Goal: Task Accomplishment & Management: Manage account settings

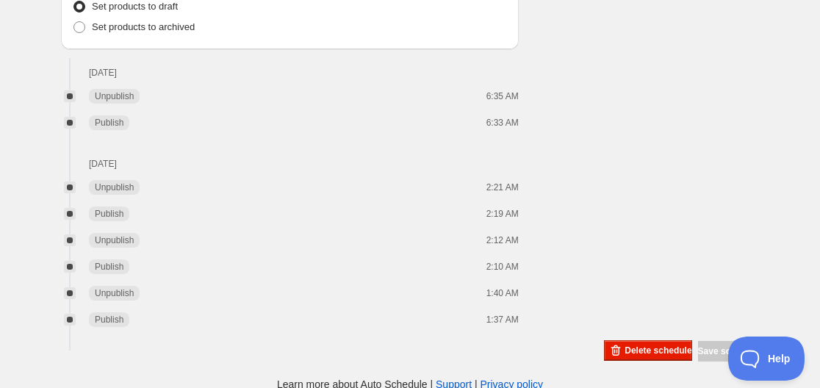
scroll to position [1334, 0]
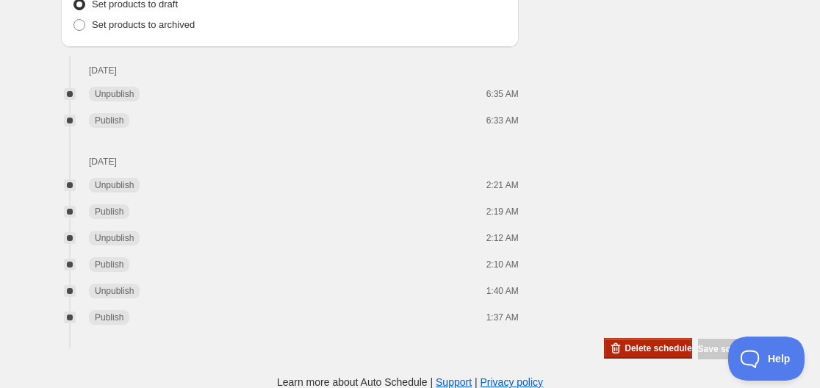
click at [594, 351] on span "Delete schedule" at bounding box center [658, 348] width 67 height 12
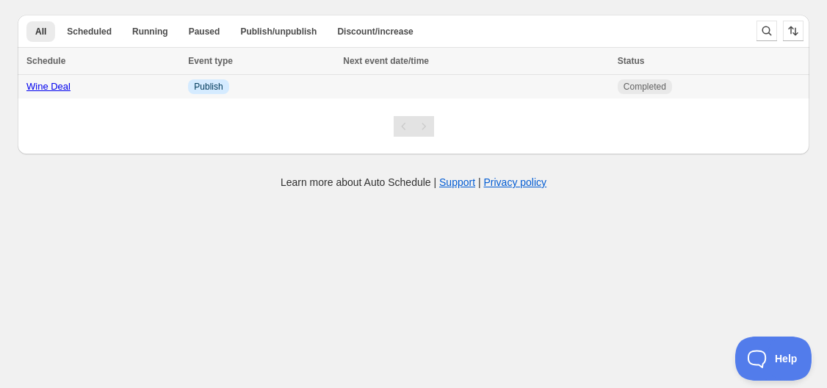
click at [45, 86] on link "Wine Deal" at bounding box center [48, 86] width 44 height 11
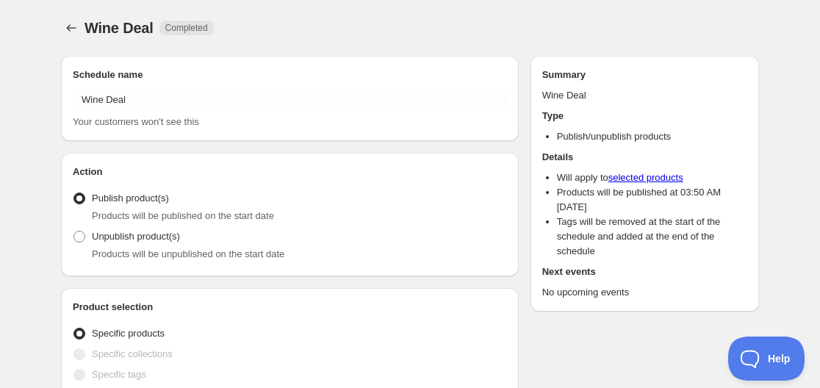
radio input "true"
checkbox input "true"
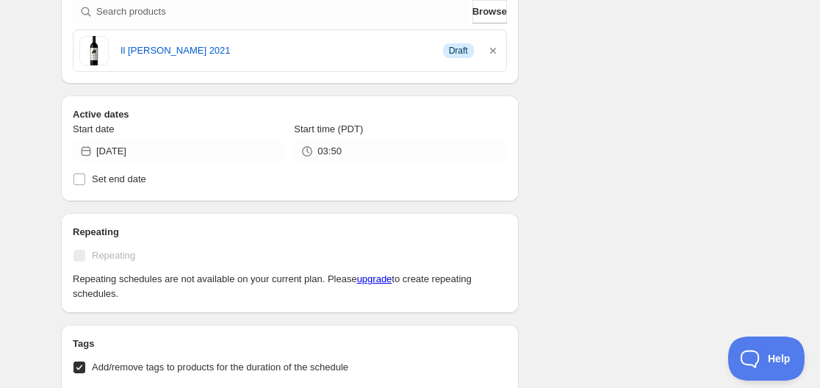
scroll to position [441, 0]
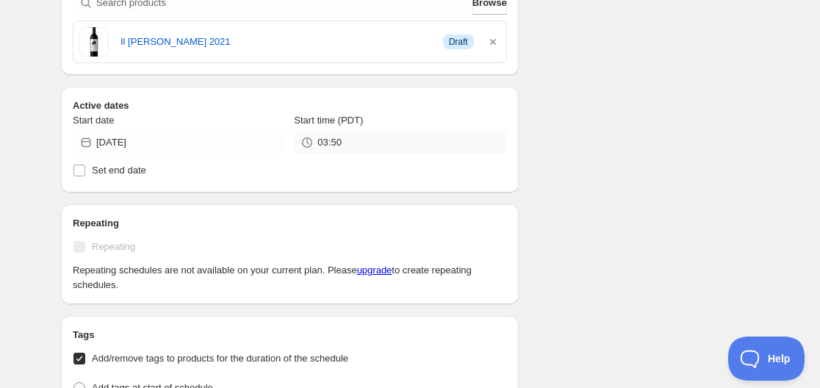
drag, startPoint x: 314, startPoint y: 140, endPoint x: 356, endPoint y: 140, distance: 41.1
click at [356, 140] on div "03:50" at bounding box center [400, 143] width 212 height 24
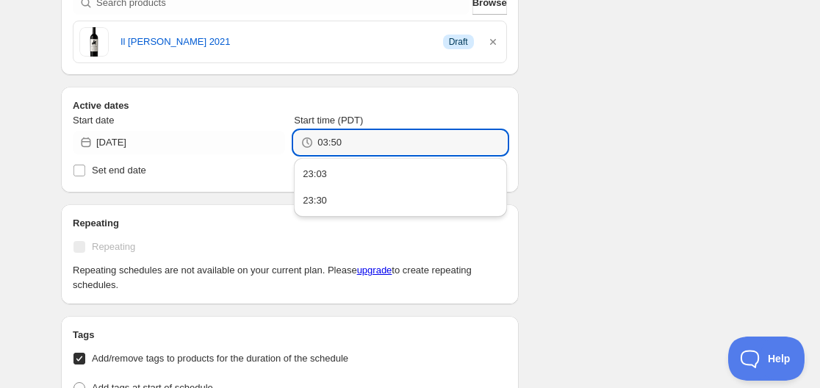
drag, startPoint x: 356, startPoint y: 140, endPoint x: 305, endPoint y: 143, distance: 50.8
click at [305, 143] on div "03:50" at bounding box center [400, 143] width 212 height 24
click at [594, 187] on div "Schedule name Wine Deal Your customers won't see this Action Action Publish pro…" at bounding box center [404, 284] width 710 height 1362
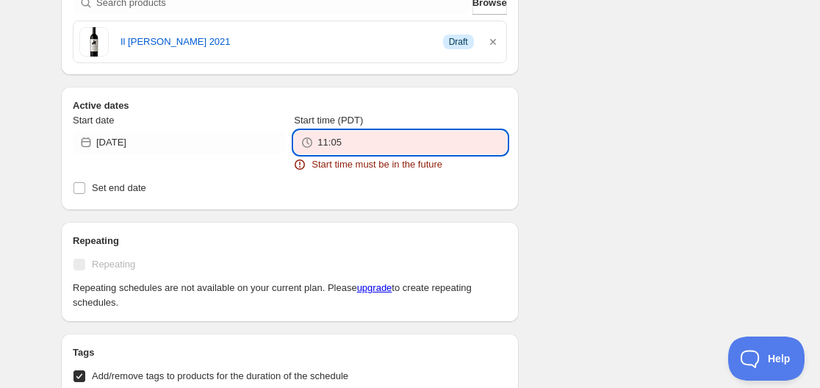
click at [364, 141] on input "11:05" at bounding box center [411, 143] width 189 height 24
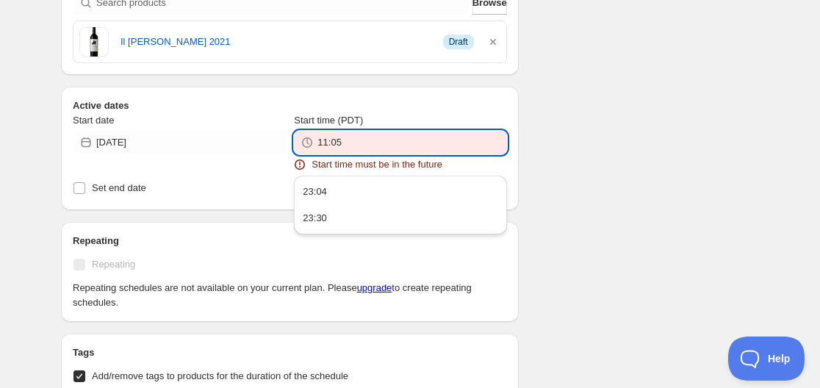
click at [323, 141] on input "11:05" at bounding box center [411, 143] width 189 height 24
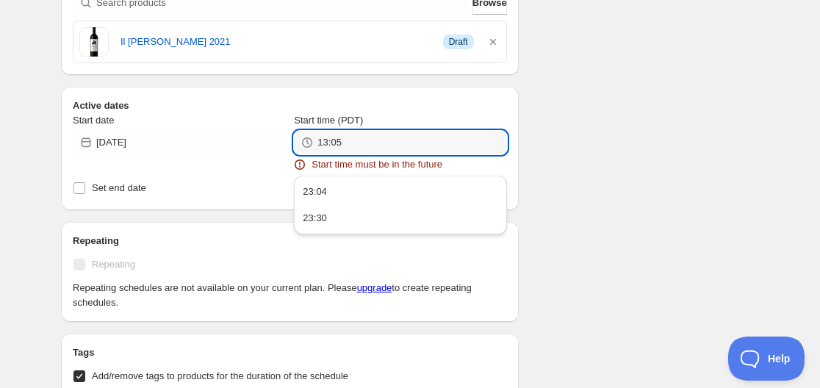
click at [314, 141] on div "13:05" at bounding box center [400, 143] width 212 height 24
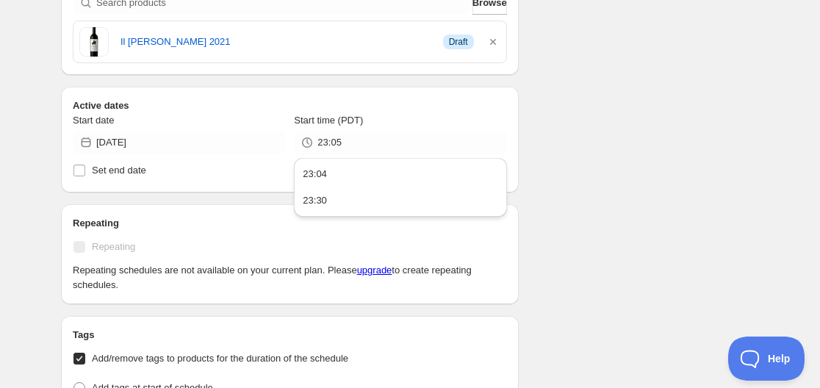
click at [593, 165] on div "Schedule name Wine Deal Your customers won't see this Action Action Publish pro…" at bounding box center [404, 284] width 710 height 1362
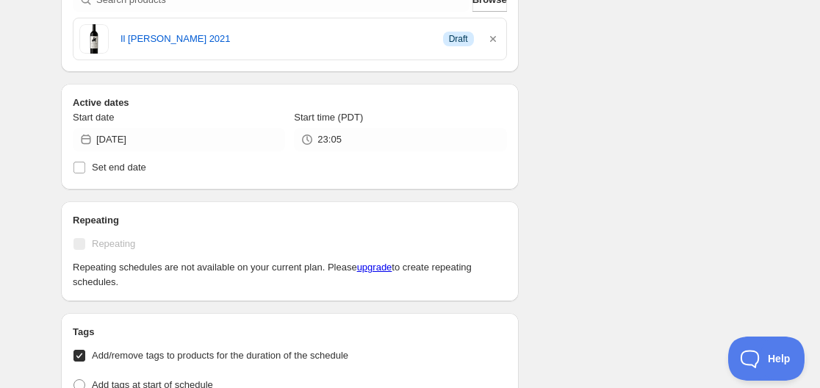
scroll to position [294, 0]
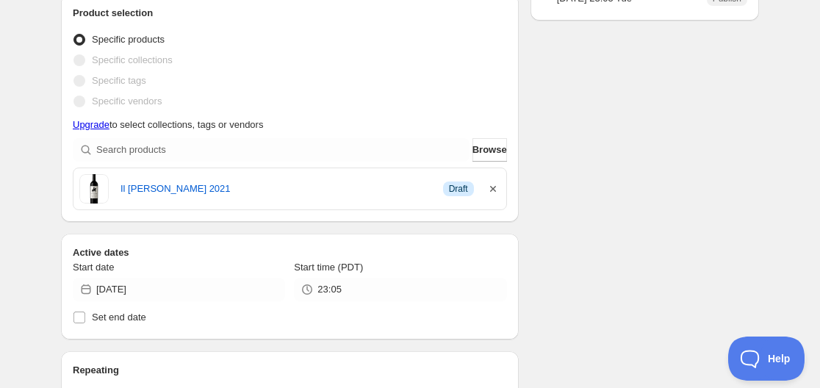
click at [489, 186] on icon "button" at bounding box center [493, 188] width 15 height 15
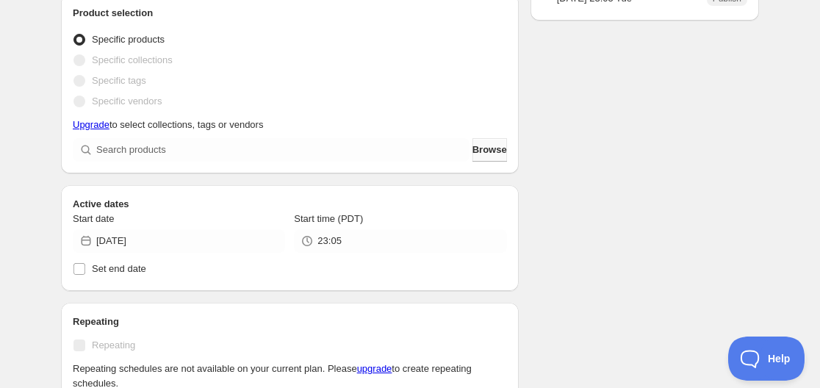
click at [486, 154] on span "Browse" at bounding box center [489, 150] width 35 height 15
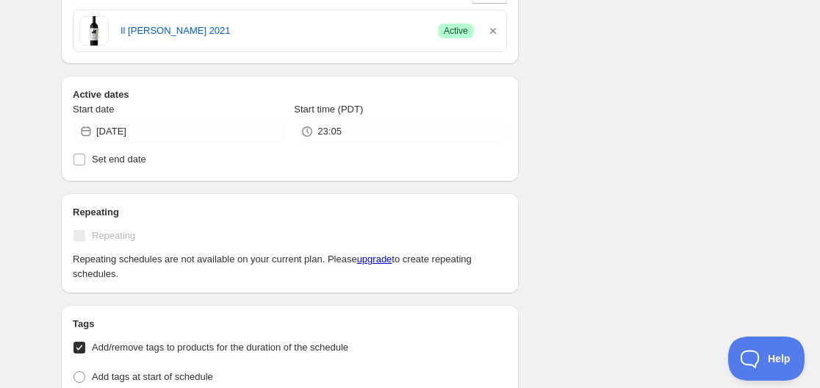
scroll to position [220, 0]
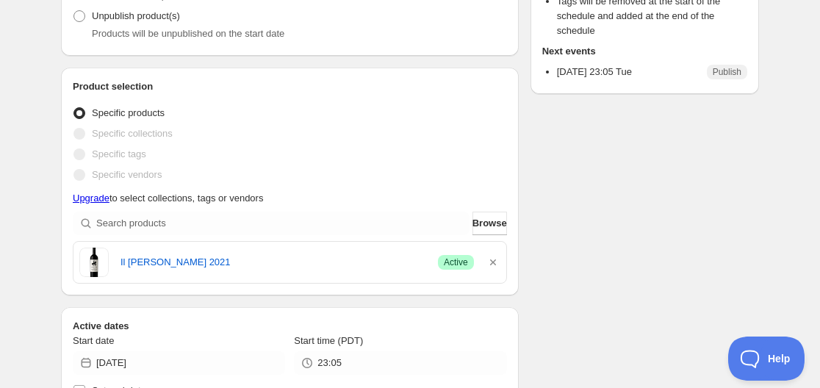
click at [348, 132] on div "Specific collections" at bounding box center [290, 133] width 434 height 21
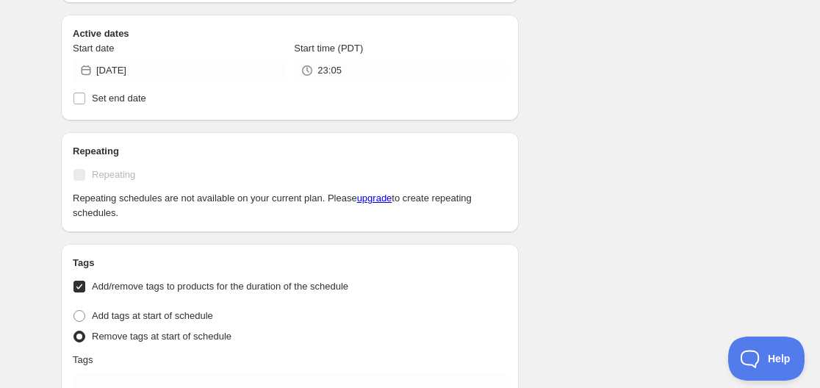
scroll to position [514, 0]
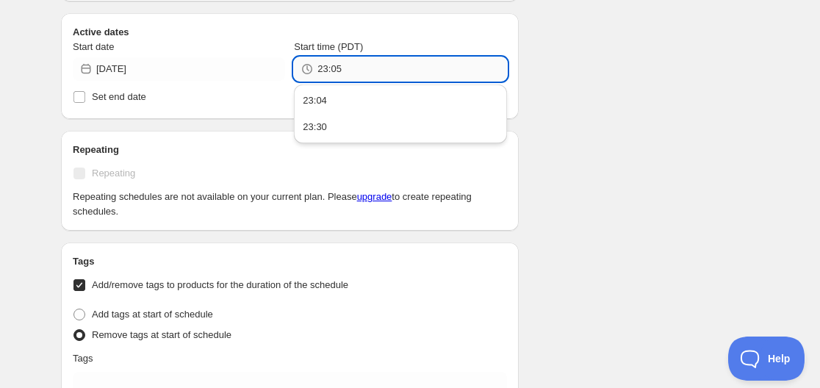
drag, startPoint x: 330, startPoint y: 68, endPoint x: 347, endPoint y: 69, distance: 17.0
click at [347, 69] on input "23:05" at bounding box center [411, 69] width 189 height 24
type input "23:16"
click at [557, 26] on div "Schedule name Wine Deal Your customers won't see this Action Action Publish pro…" at bounding box center [404, 211] width 710 height 1362
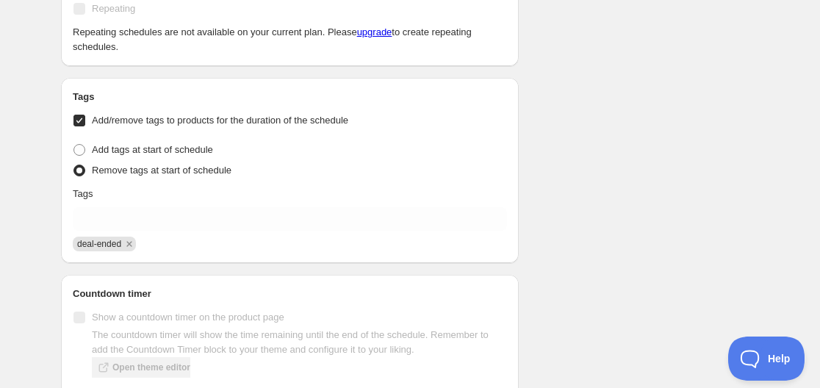
scroll to position [458, 0]
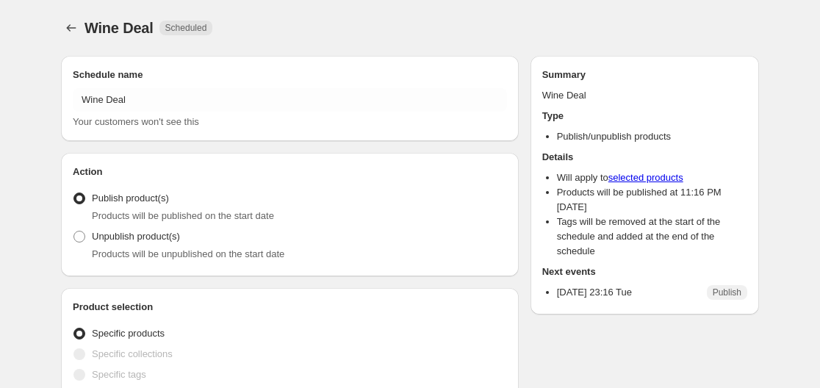
radio input "true"
checkbox input "true"
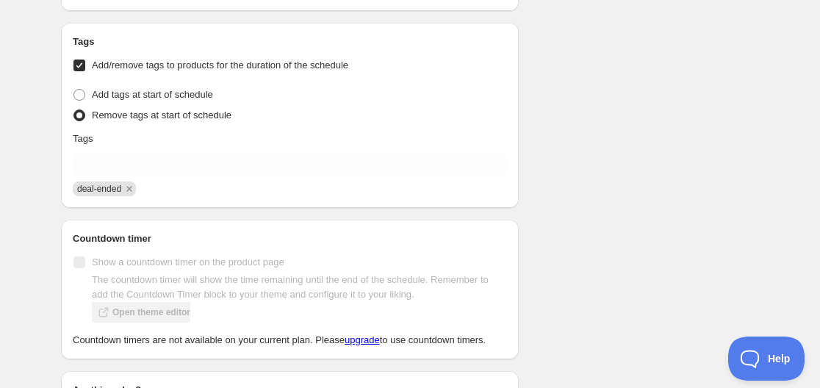
scroll to position [735, 0]
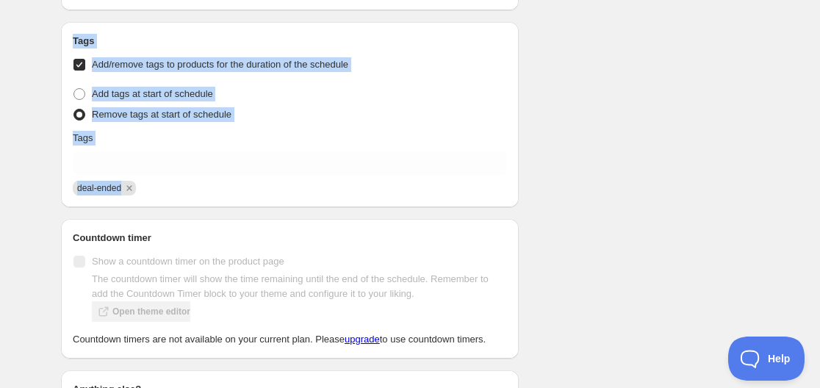
drag, startPoint x: 158, startPoint y: 181, endPoint x: 63, endPoint y: 32, distance: 176.1
click at [63, 32] on div "Tags Add/remove tags to products for the duration of the schedule Tag type Add …" at bounding box center [290, 114] width 458 height 185
copy div "Tags Add/remove tags to products for the duration of the schedule Tag type Add …"
click at [505, 124] on div "Remove tags at start of schedule" at bounding box center [290, 114] width 434 height 21
drag, startPoint x: 68, startPoint y: 34, endPoint x: 253, endPoint y: 196, distance: 246.8
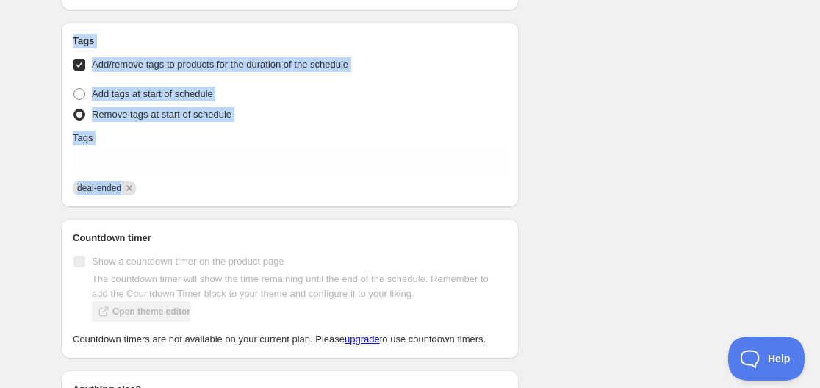
click at [253, 196] on div "Tags Add/remove tags to products for the duration of the schedule Tag type Add …" at bounding box center [290, 114] width 458 height 185
copy div "Tags Add/remove tags to products for the duration of the schedule Tag type Add …"
click at [531, 103] on div "Schedule name Wine Deal Your customers won't see this Action Action Publish pro…" at bounding box center [404, 16] width 710 height 1415
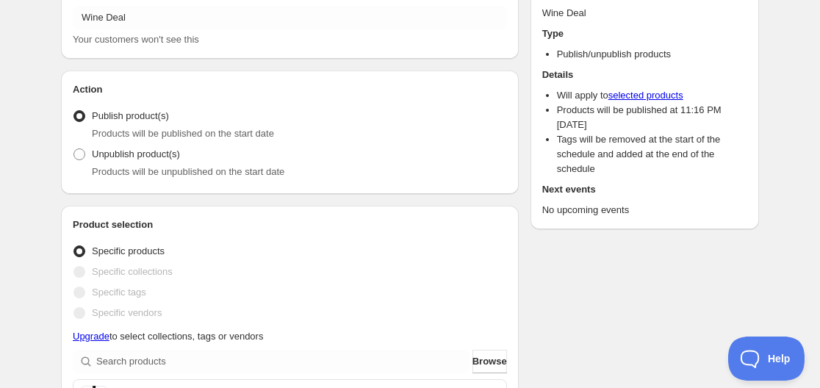
scroll to position [0, 0]
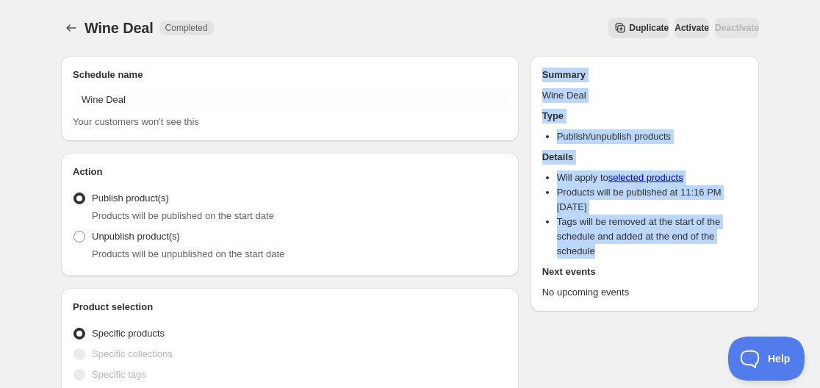
drag, startPoint x: 597, startPoint y: 256, endPoint x: 543, endPoint y: 72, distance: 191.6
click at [543, 72] on div "Summary Wine Deal Type Publish/unpublish products Details Will apply to selecte…" at bounding box center [644, 184] width 205 height 232
drag, startPoint x: 639, startPoint y: 297, endPoint x: 537, endPoint y: 74, distance: 244.9
click at [537, 74] on div "Summary Wine Deal Type Publish/unpublish products Details Will apply to selecte…" at bounding box center [645, 184] width 229 height 256
copy div "Summary Wine Deal Type Publish/unpublish products Details Will apply to selecte…"
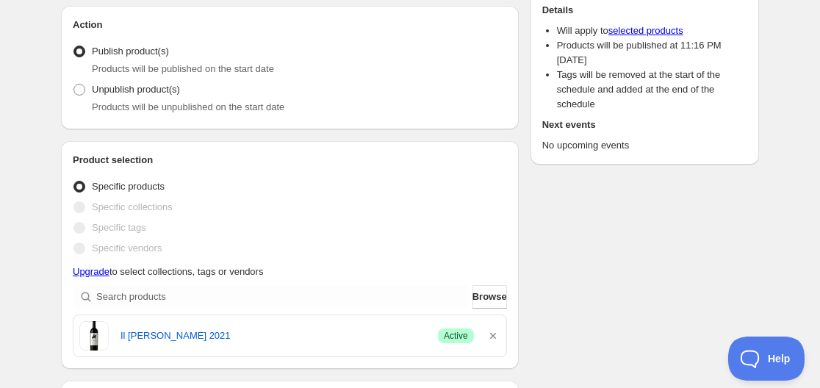
click at [410, 173] on div "Product selection Entity type Specific products Specific collections Specific t…" at bounding box center [290, 255] width 434 height 204
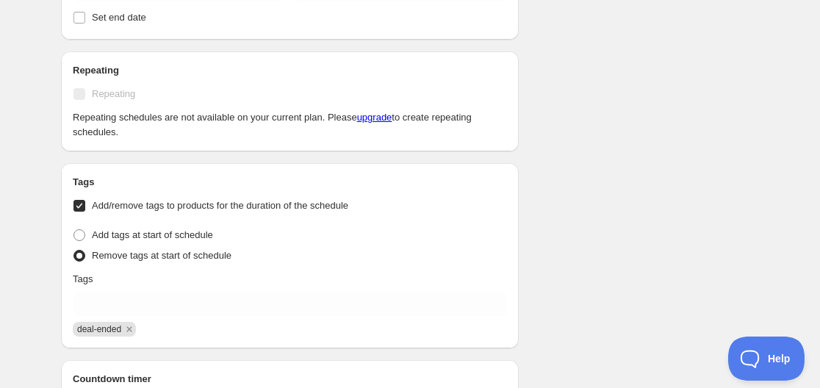
scroll to position [364, 0]
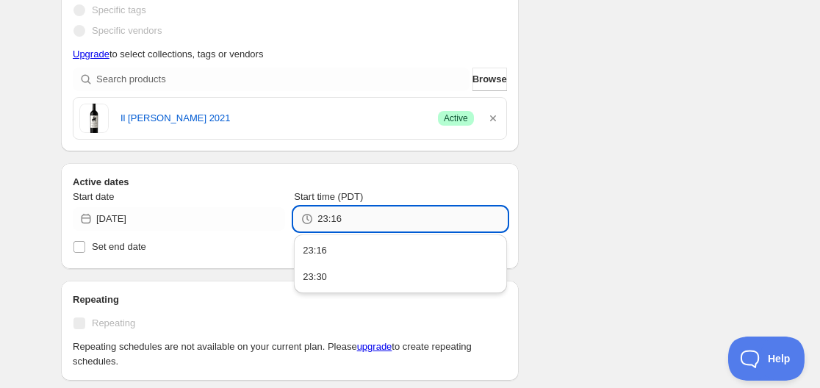
drag, startPoint x: 331, startPoint y: 220, endPoint x: 355, endPoint y: 220, distance: 23.5
click at [355, 220] on input "23:16" at bounding box center [411, 219] width 189 height 24
type input "23:25"
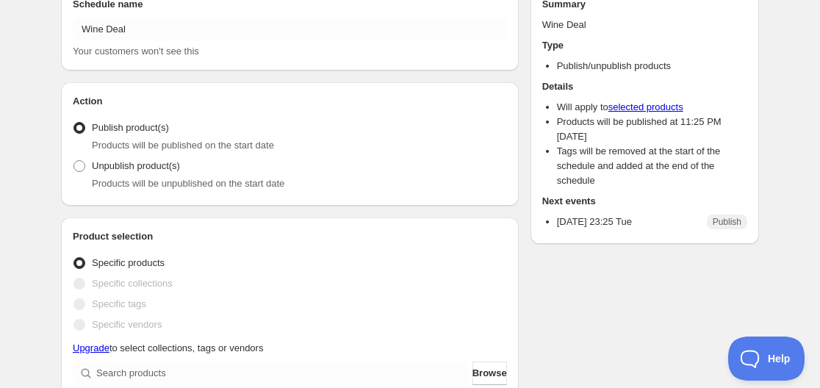
scroll to position [0, 0]
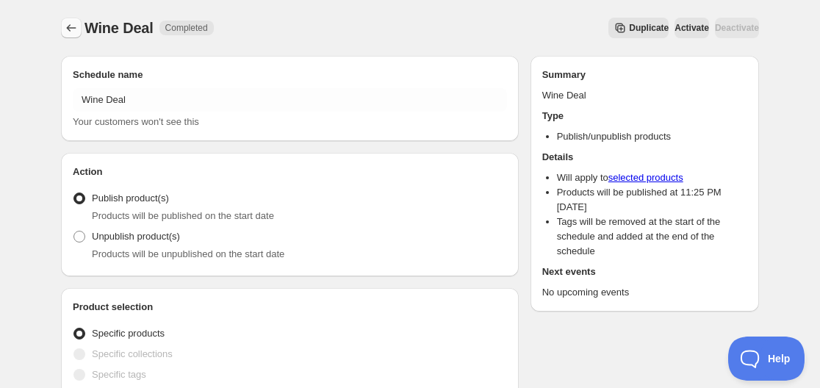
click at [72, 29] on icon "Schedules" at bounding box center [71, 28] width 15 height 15
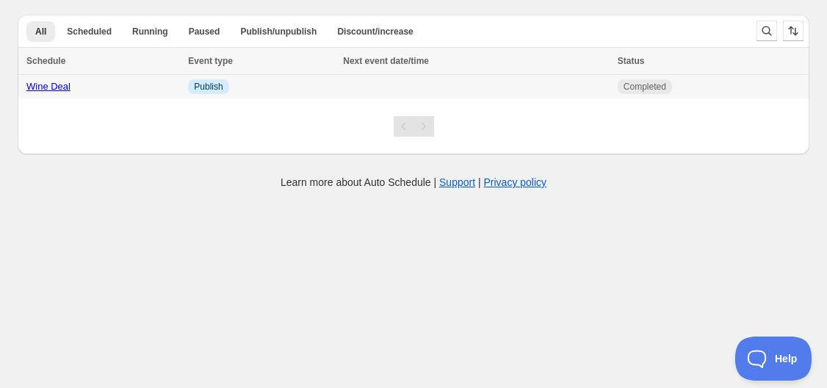
drag, startPoint x: 38, startPoint y: 87, endPoint x: 270, endPoint y: 201, distance: 258.6
click at [270, 201] on body "Create schedule Help & support Cancel Discount prices Schedule a discount, sale…" at bounding box center [413, 194] width 827 height 388
click at [59, 194] on body "Create schedule Help & support Cancel Discount prices Schedule a discount, sale…" at bounding box center [413, 194] width 827 height 388
click at [41, 91] on link "Wine Deal" at bounding box center [48, 86] width 44 height 11
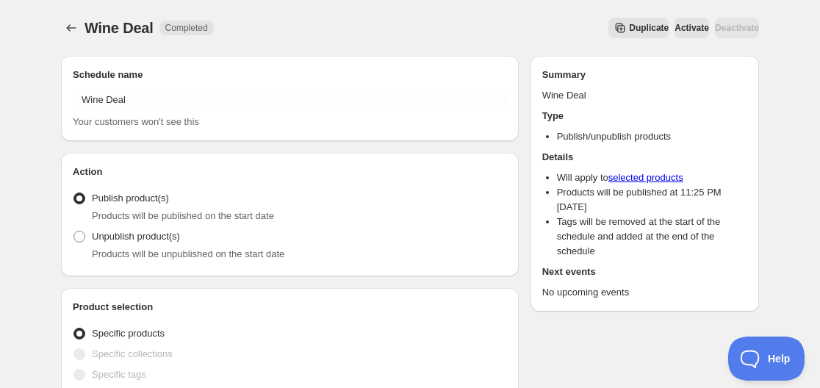
click at [528, 9] on div "Wine Deal. This page is ready Wine Deal Completed Duplicate Activate Deactivate…" at bounding box center [410, 28] width 698 height 56
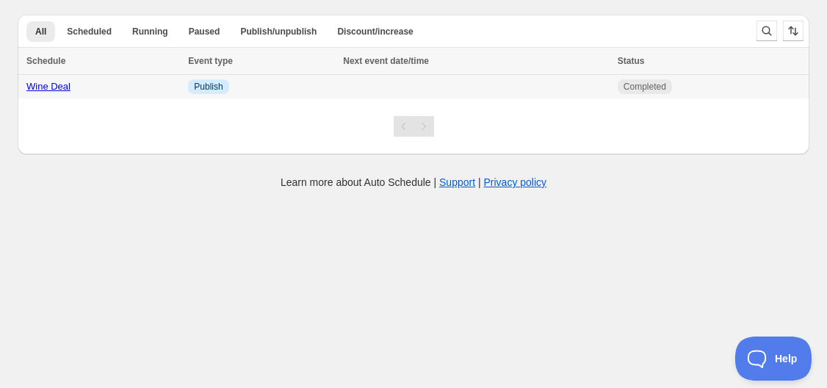
click at [55, 87] on link "Wine Deal" at bounding box center [48, 86] width 44 height 11
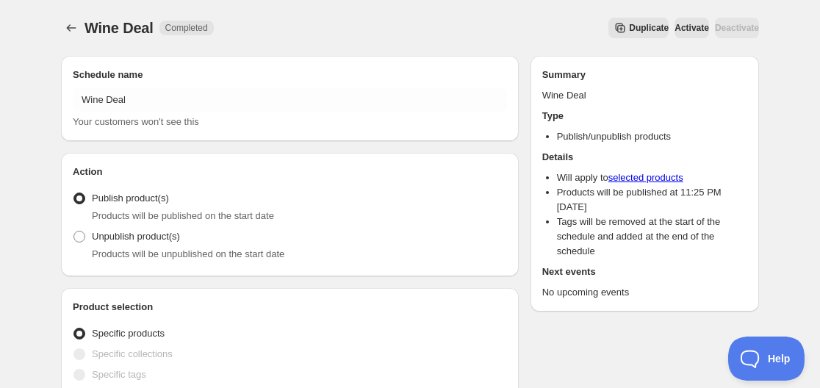
click at [629, 32] on span "Duplicate" at bounding box center [649, 28] width 40 height 12
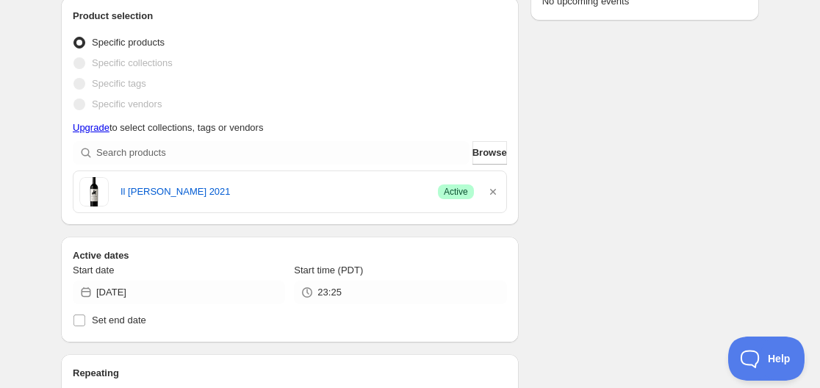
scroll to position [294, 0]
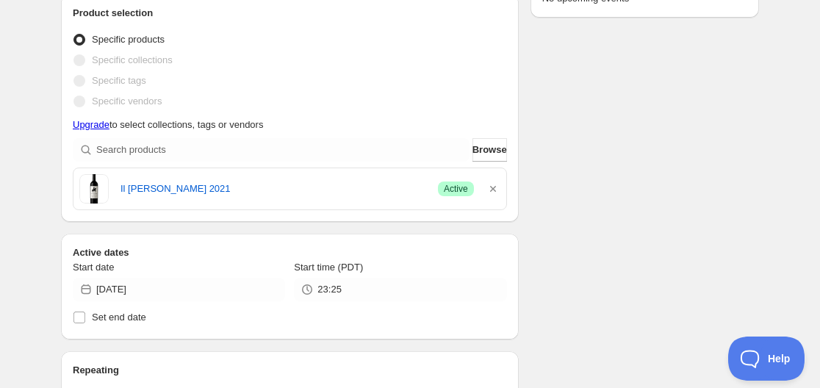
drag, startPoint x: 494, startPoint y: 190, endPoint x: 597, endPoint y: 178, distance: 104.3
click at [597, 178] on div "Schedule name Copy of Wine Deal Your customers won't see this Action Action Pub…" at bounding box center [404, 377] width 710 height 1254
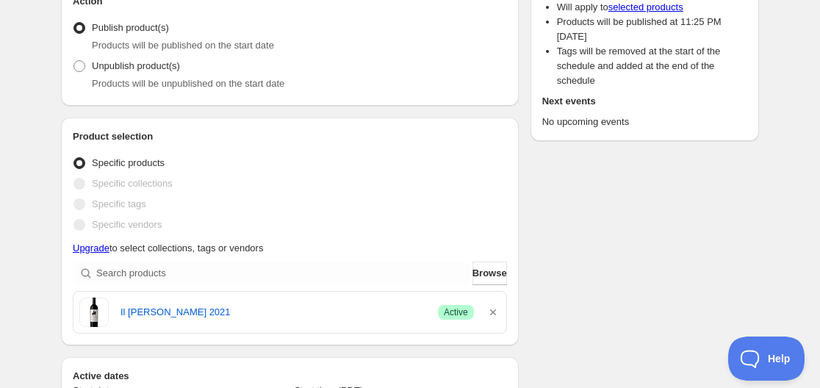
scroll to position [203, 0]
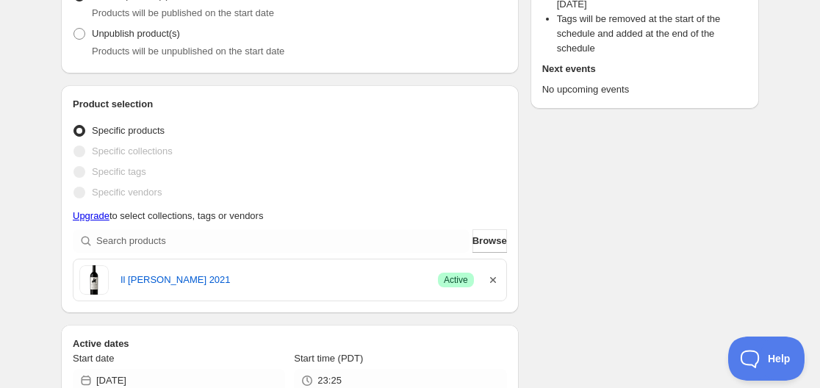
click at [492, 281] on icon "button" at bounding box center [493, 280] width 6 height 6
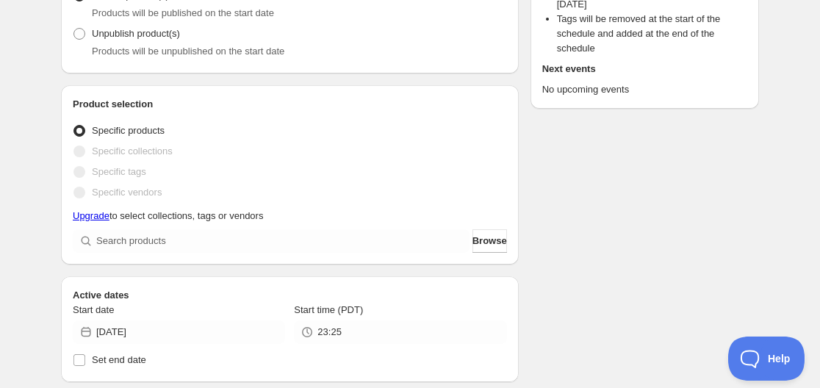
click at [246, 135] on div "Specific products" at bounding box center [290, 131] width 434 height 21
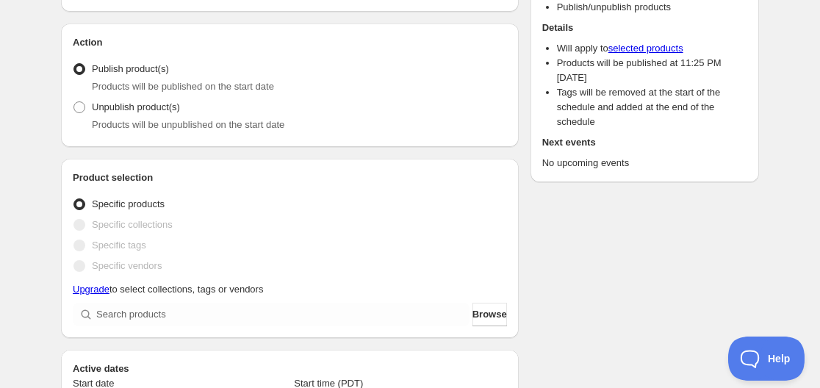
click at [84, 220] on span at bounding box center [79, 225] width 12 height 12
click at [80, 230] on span at bounding box center [79, 225] width 12 height 12
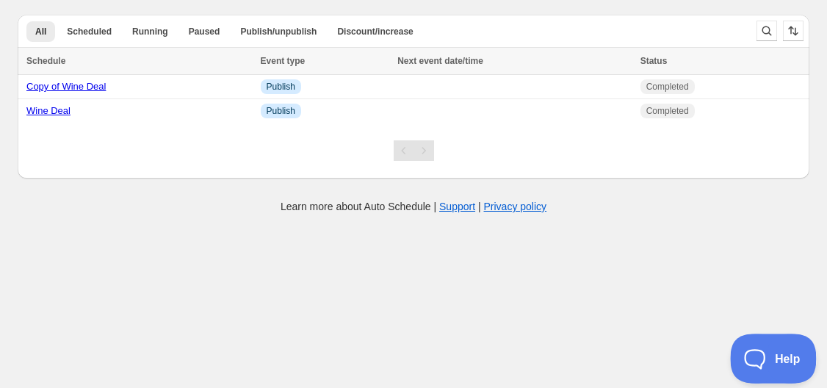
click at [768, 359] on span "Help" at bounding box center [768, 355] width 76 height 10
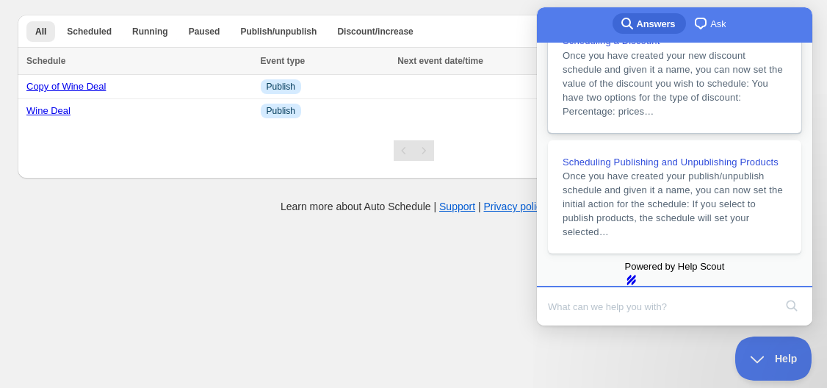
scroll to position [455, 0]
click at [623, 179] on span "Once you have created your publish/unpublish schedule and given it a name, you …" at bounding box center [675, 203] width 224 height 70
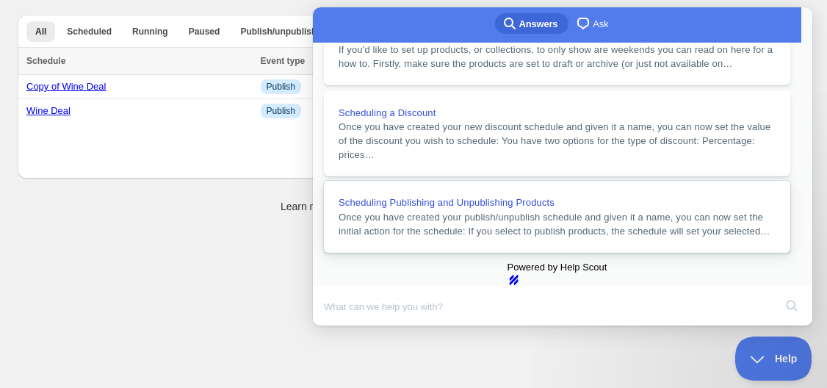
scroll to position [1303, 0]
click at [340, 326] on button "Close" at bounding box center [327, 335] width 26 height 19
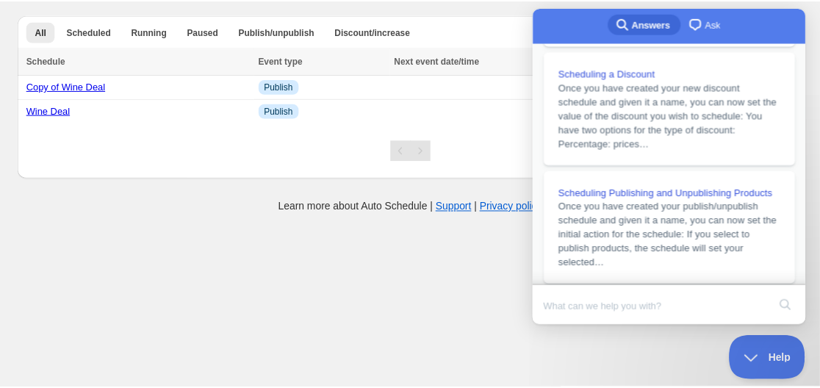
scroll to position [371, 0]
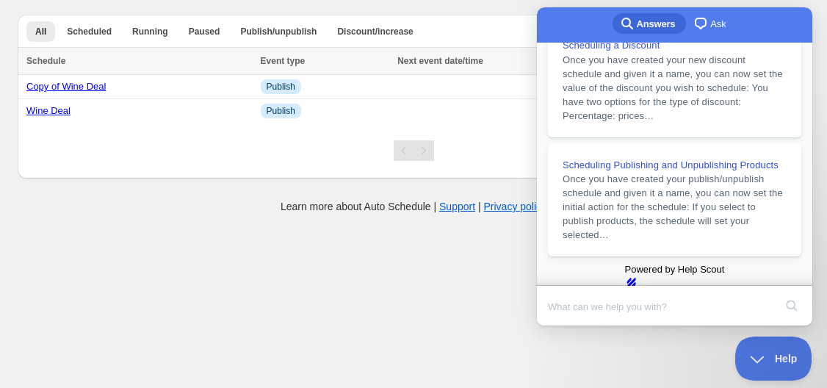
click at [234, 212] on div "Learn more about Auto Schedule | Support | Privacy policy" at bounding box center [414, 206] width 798 height 15
click at [766, 350] on span "Help" at bounding box center [768, 355] width 76 height 10
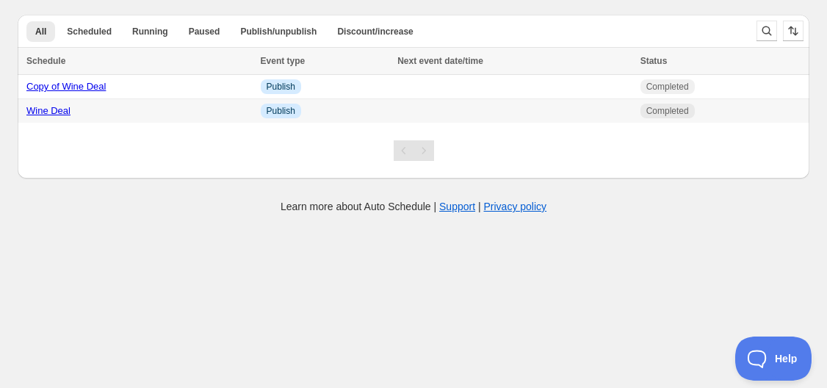
click at [48, 109] on link "Wine Deal" at bounding box center [48, 110] width 44 height 11
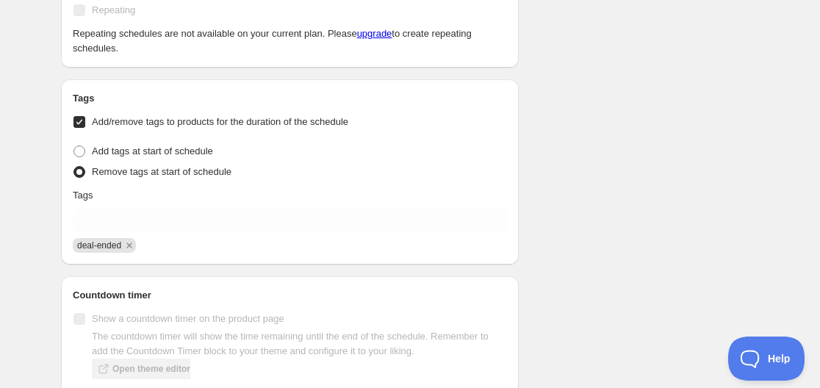
scroll to position [661, 0]
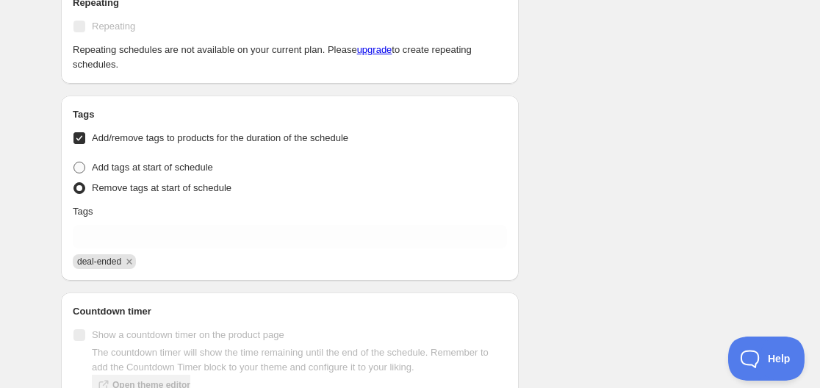
click at [82, 168] on span at bounding box center [79, 168] width 12 height 12
click at [74, 162] on input "Add tags at start of schedule" at bounding box center [73, 162] width 1 height 1
radio input "true"
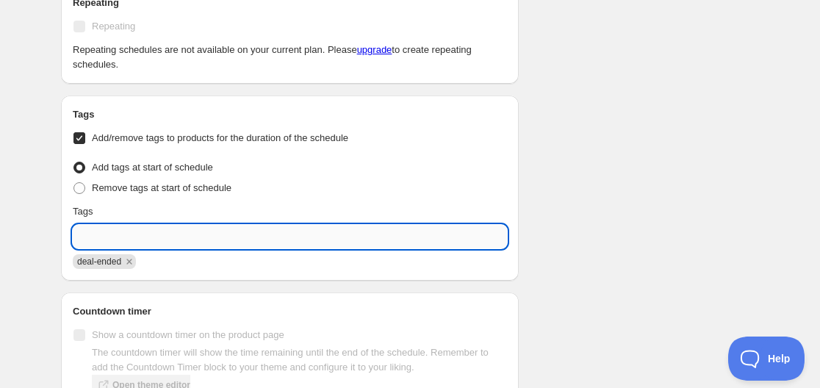
click at [126, 246] on input "text" at bounding box center [290, 237] width 434 height 24
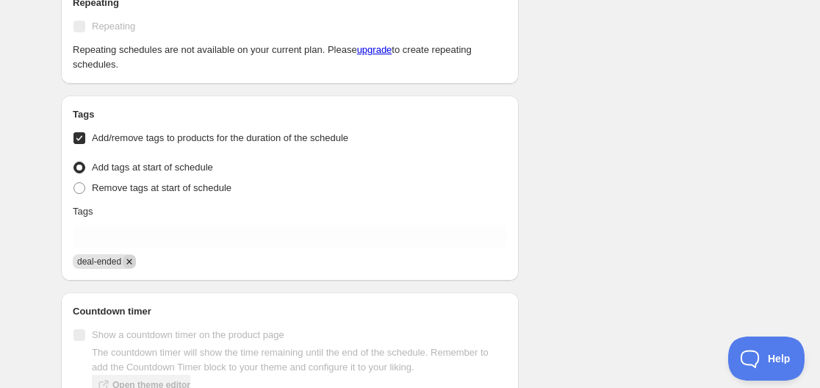
click at [129, 259] on icon "Remove deal-ended" at bounding box center [129, 261] width 13 height 13
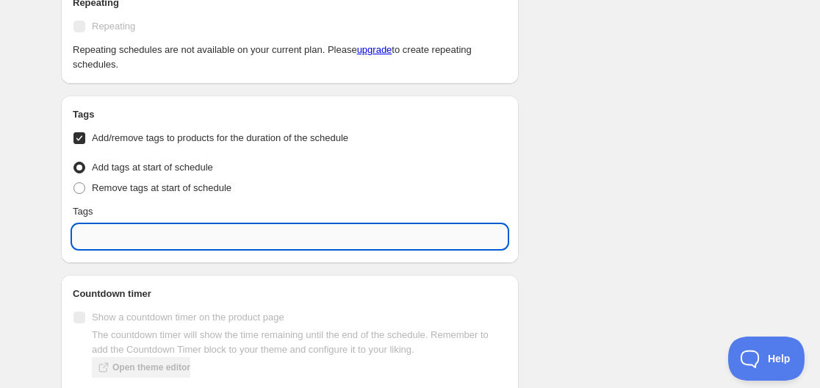
click at [128, 240] on input "text" at bounding box center [290, 237] width 434 height 24
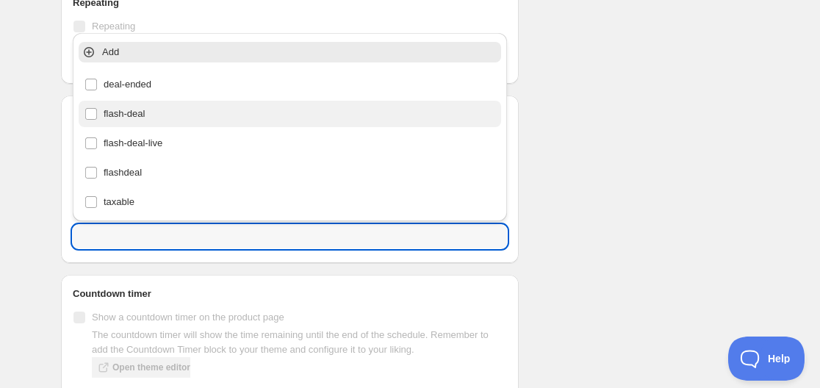
click at [98, 117] on div "flash-deal" at bounding box center [289, 114] width 411 height 21
type input "flash-deal"
checkbox input "true"
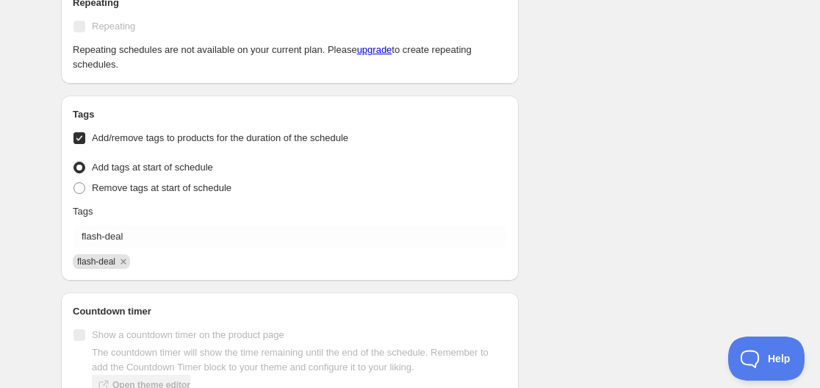
click at [613, 101] on div "Schedule name Wine Deal Your customers won't see this Action Action Publish pro…" at bounding box center [404, 104] width 710 height 1442
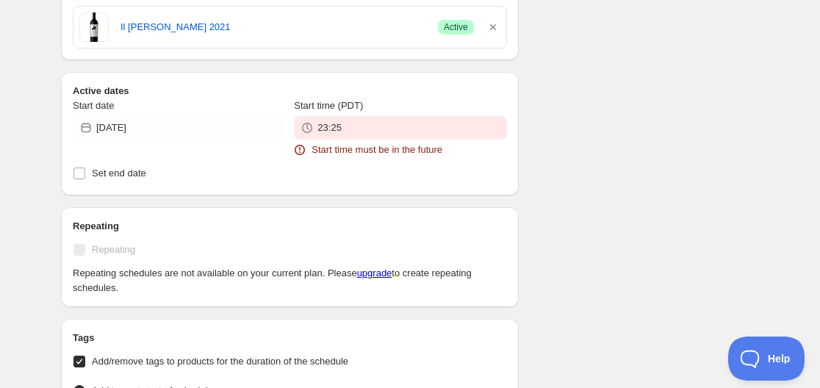
scroll to position [654, 0]
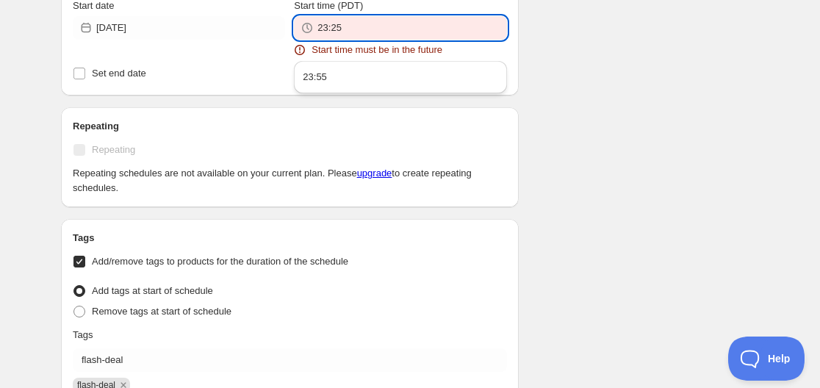
drag, startPoint x: 337, startPoint y: 27, endPoint x: 345, endPoint y: 28, distance: 8.8
click at [345, 28] on input "23:25" at bounding box center [411, 28] width 189 height 24
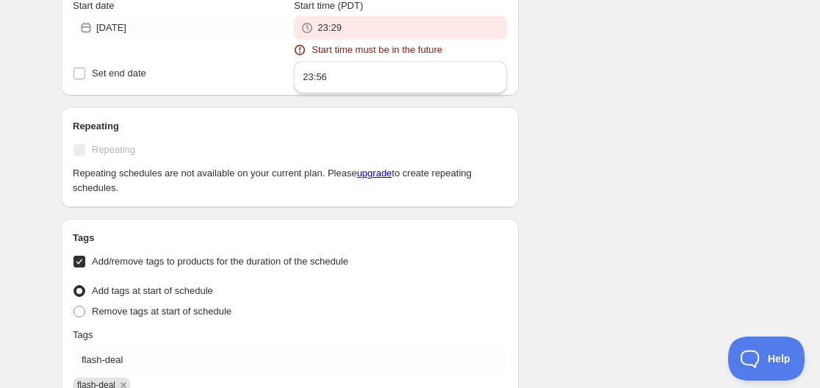
click at [547, 51] on div "There were some issues with your form submission Start time must be in the futu…" at bounding box center [404, 169] width 710 height 1558
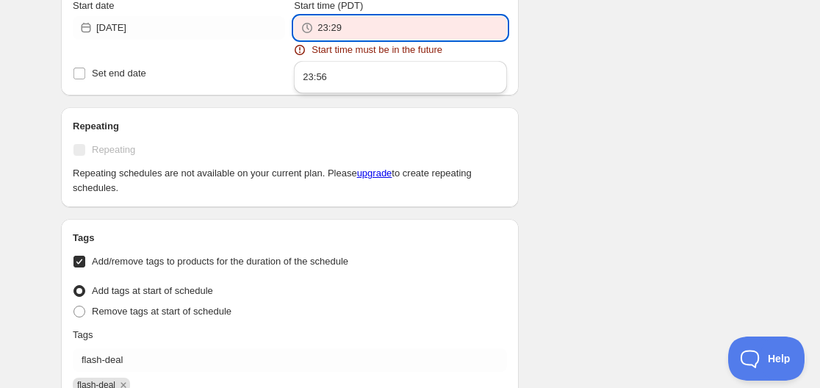
click at [331, 28] on input "23:29" at bounding box center [411, 28] width 189 height 24
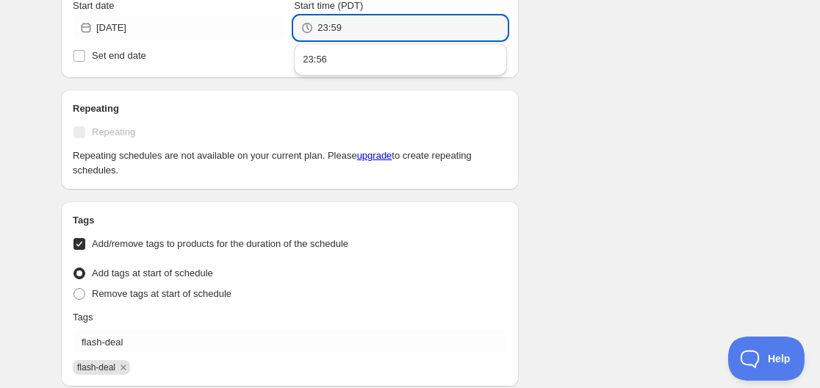
type input "23:59"
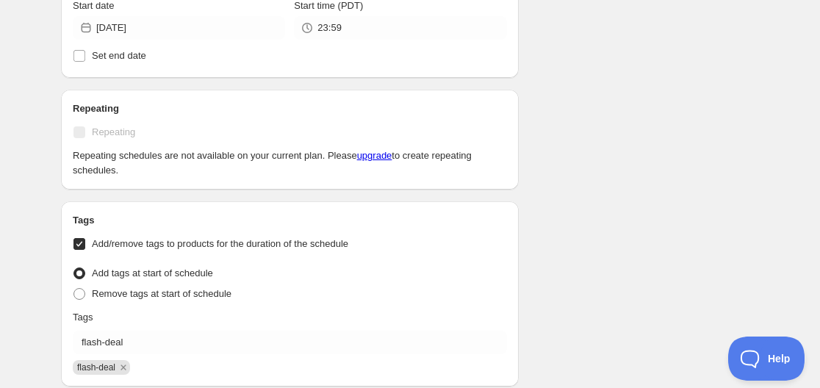
scroll to position [555, 0]
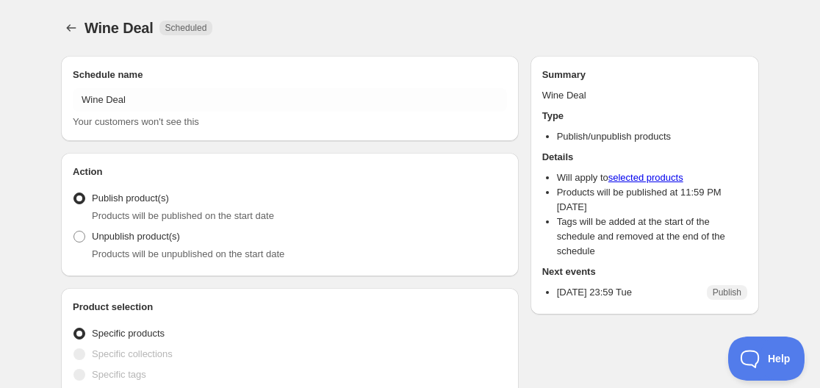
radio input "true"
checkbox input "true"
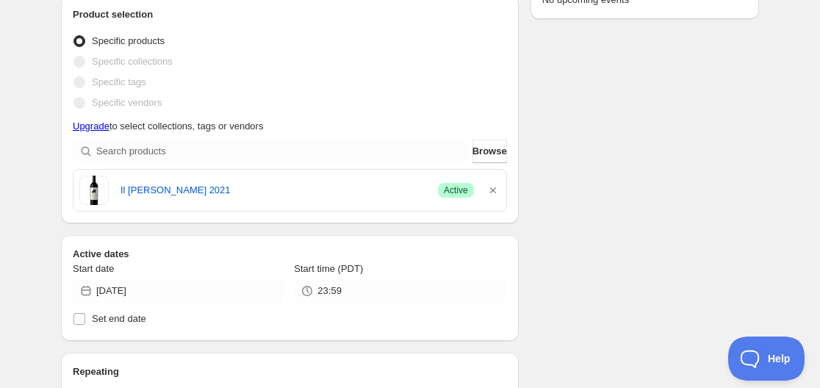
scroll to position [441, 0]
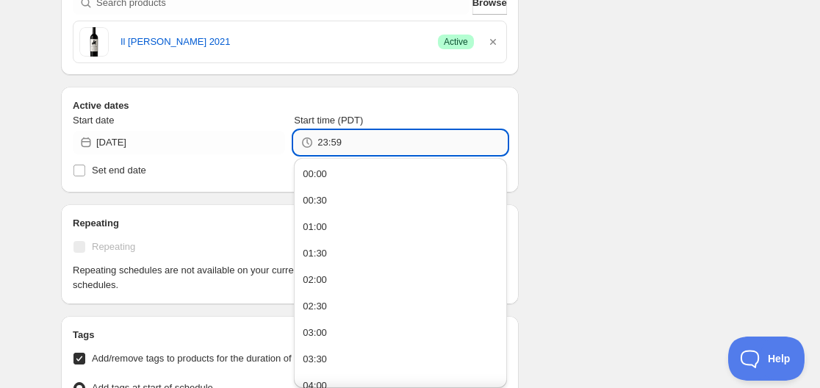
drag, startPoint x: 317, startPoint y: 141, endPoint x: 326, endPoint y: 145, distance: 8.9
click at [326, 145] on input "23:59" at bounding box center [411, 143] width 189 height 24
drag, startPoint x: 331, startPoint y: 143, endPoint x: 343, endPoint y: 145, distance: 12.7
click at [343, 145] on input "12:59" at bounding box center [411, 143] width 189 height 24
type input "12:08"
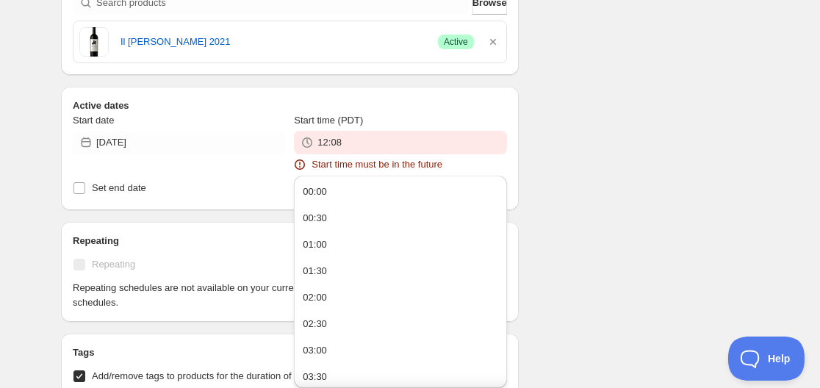
click at [647, 91] on div "Schedule name Wine Deal Your customers won't see this Action Action Publish pro…" at bounding box center [404, 346] width 710 height 1486
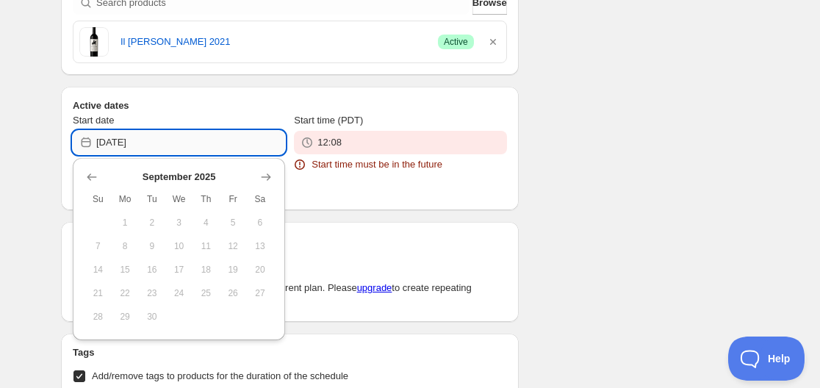
click at [123, 144] on input "[DATE]" at bounding box center [190, 143] width 189 height 24
click at [268, 171] on icon "Show next month, October 2025" at bounding box center [266, 177] width 15 height 15
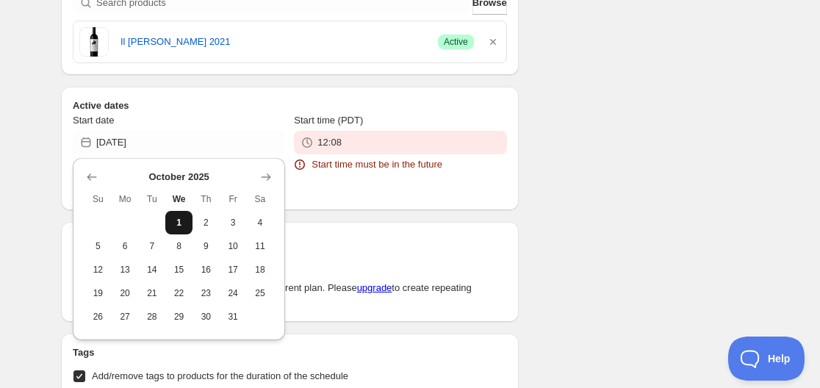
click at [174, 223] on span "1" at bounding box center [178, 223] width 15 height 12
type input "2025-10-01"
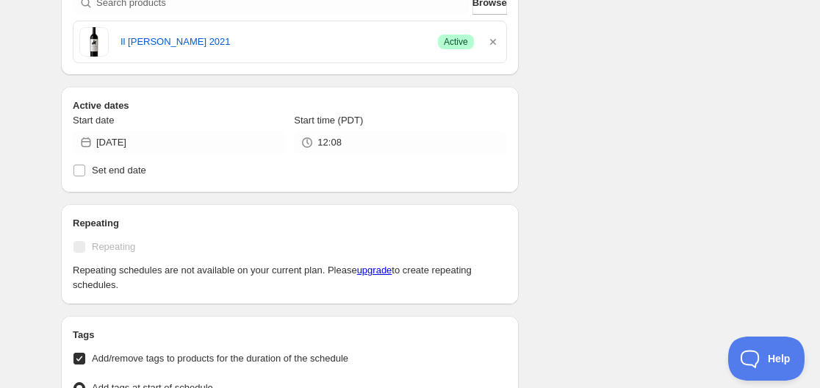
click at [557, 140] on div "Schedule name Wine Deal Your customers won't see this Action Action Publish pro…" at bounding box center [404, 337] width 710 height 1468
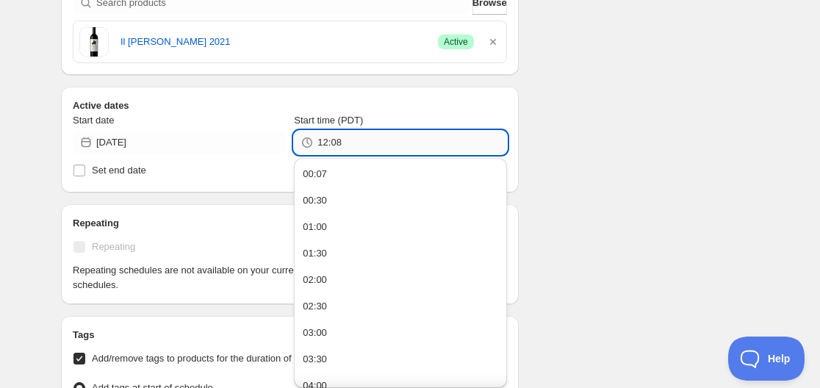
click at [342, 143] on input "12:08" at bounding box center [411, 143] width 189 height 24
click at [344, 144] on input "12:08" at bounding box center [411, 143] width 189 height 24
type input "12:10"
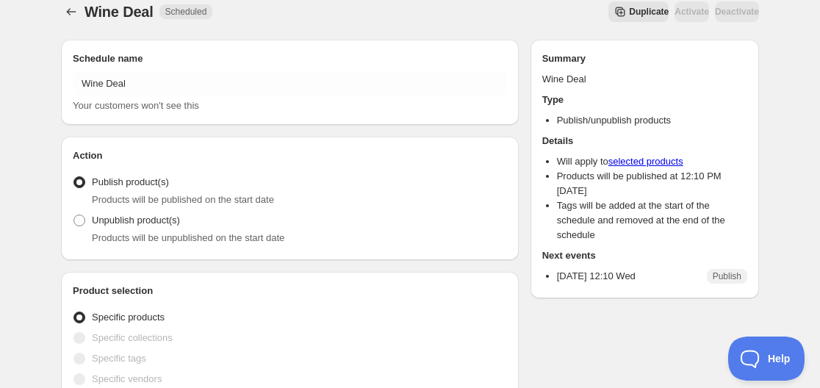
scroll to position [0, 0]
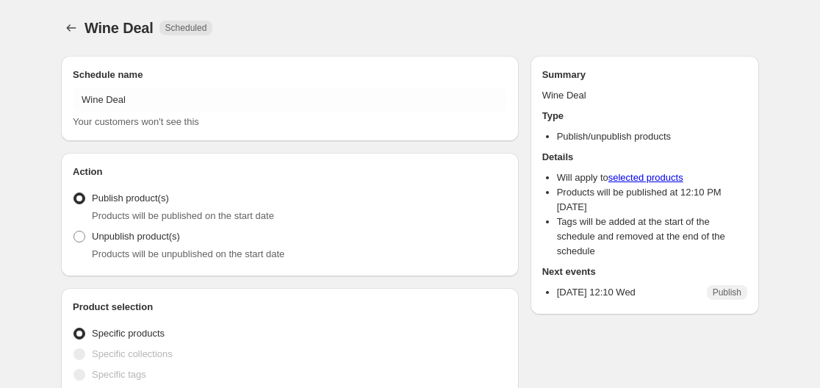
radio input "true"
checkbox input "true"
radio input "true"
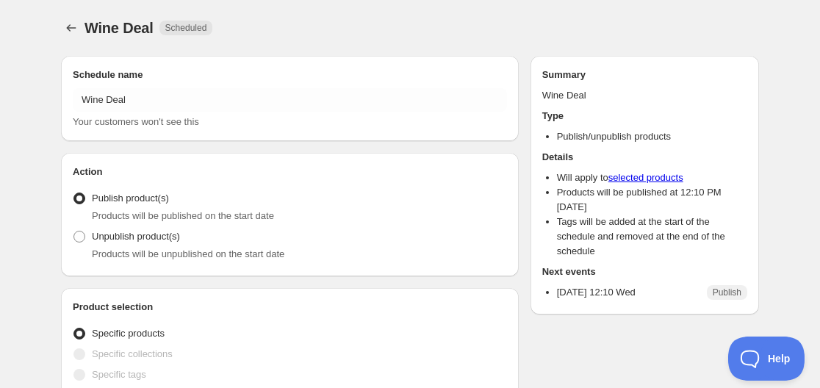
checkbox input "true"
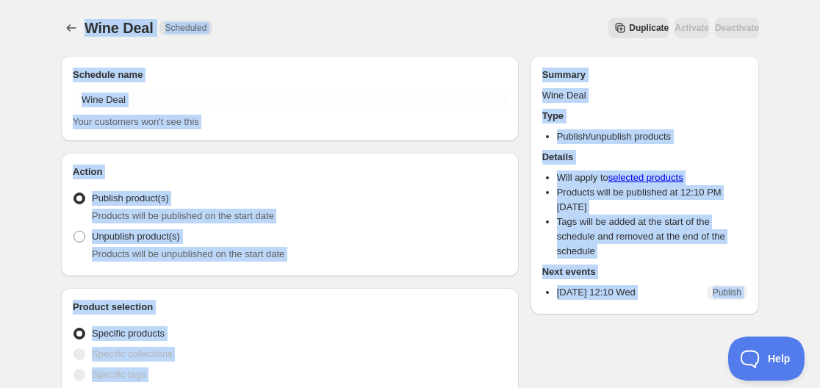
drag, startPoint x: 545, startPoint y: 328, endPoint x: 57, endPoint y: 21, distance: 576.5
copy div "Wine Deal Scheduled Duplicate Activate Deactivate More actions Duplicate Activa…"
click at [356, 181] on div "Action Action Publish product(s) Products will be published on the start date U…" at bounding box center [290, 215] width 434 height 100
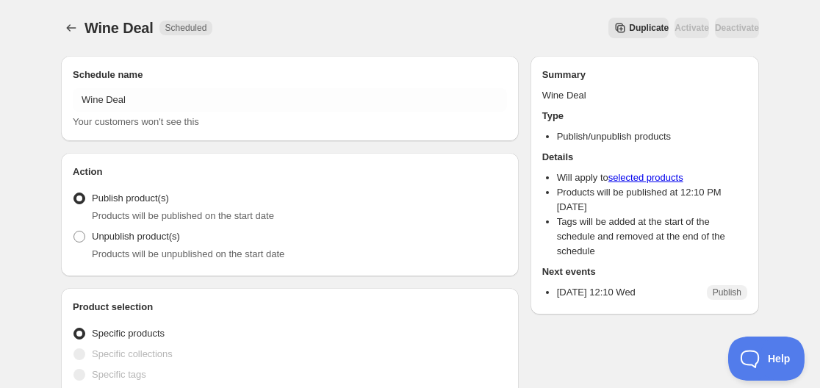
click at [87, 27] on span "Wine Deal" at bounding box center [118, 28] width 69 height 16
click at [73, 25] on icon "Schedules" at bounding box center [71, 28] width 15 height 15
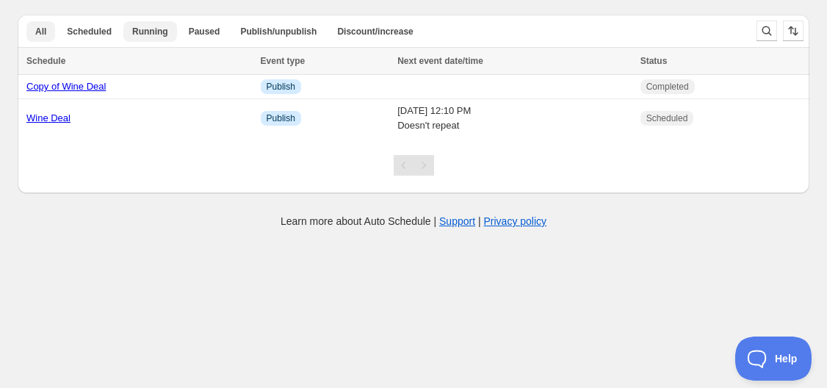
drag, startPoint x: 267, startPoint y: 26, endPoint x: 161, endPoint y: 35, distance: 106.1
click at [161, 35] on ul "All Scheduled Running Paused Publish/unpublish Discount/increase More views" at bounding box center [382, 31] width 716 height 21
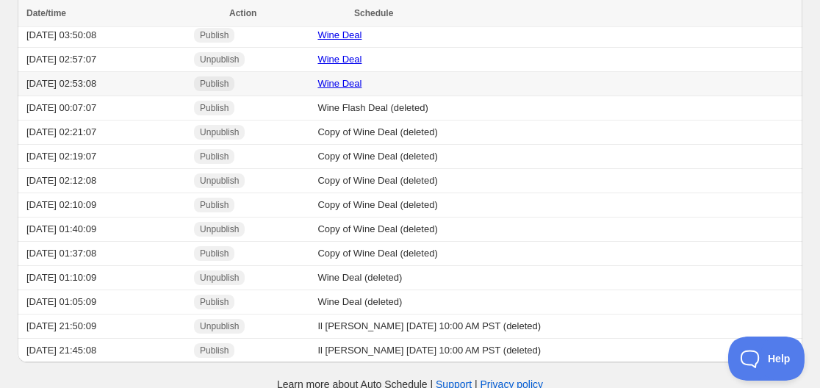
scroll to position [253, 0]
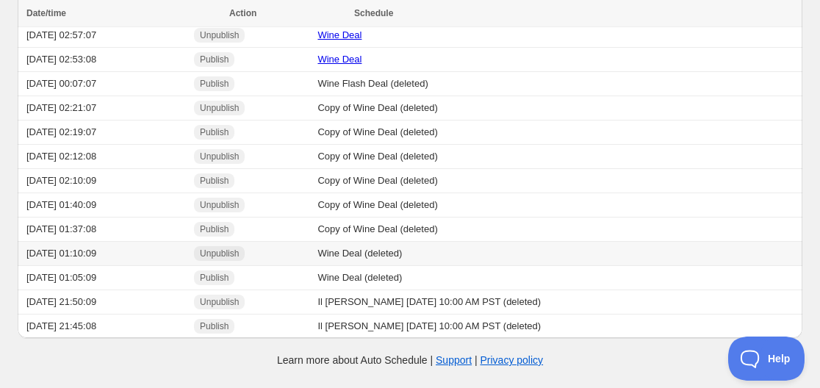
click at [248, 264] on td "Unpublish" at bounding box center [251, 254] width 123 height 24
click at [229, 276] on span "Publish" at bounding box center [214, 278] width 29 height 12
click at [371, 294] on td "Il Cavaliere 2021 Sept 30 10:00 AM PST (deleted)" at bounding box center [557, 302] width 489 height 24
click at [385, 277] on td "Wine Deal (deleted)" at bounding box center [557, 278] width 489 height 24
click at [56, 278] on td "2025/09/27 01:05:09" at bounding box center [104, 278] width 172 height 24
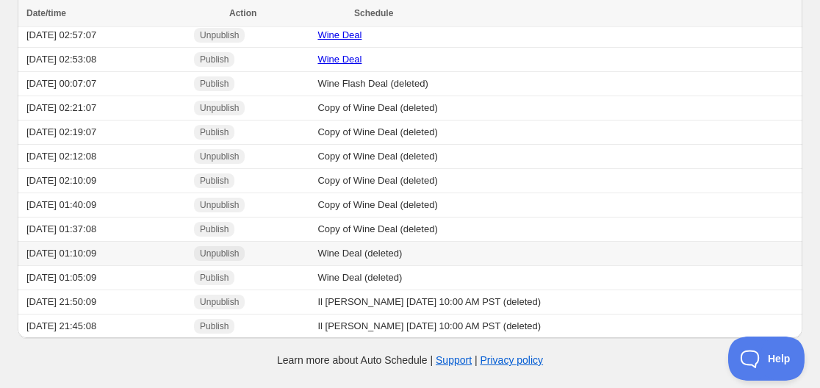
click at [190, 258] on td "2025/09/27 01:10:09" at bounding box center [104, 254] width 172 height 24
click at [241, 242] on td "Unpublish" at bounding box center [251, 254] width 123 height 24
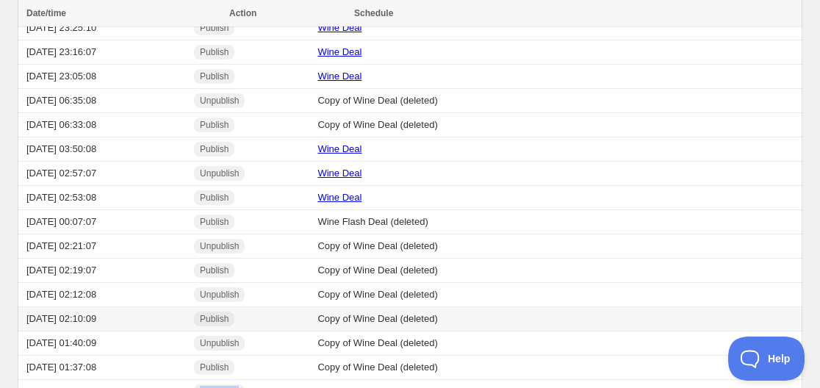
scroll to position [106, 0]
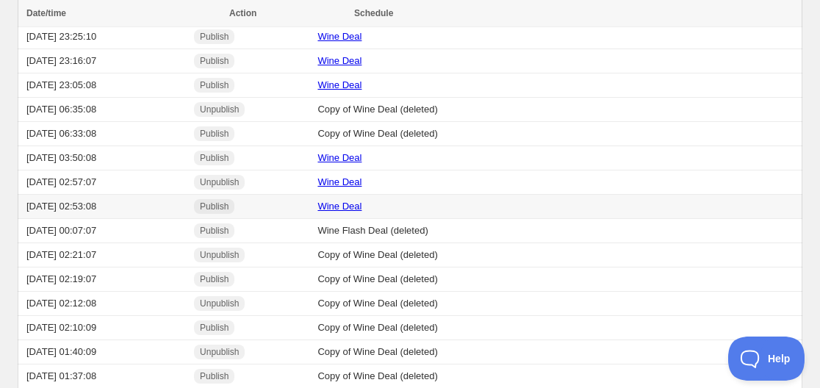
click at [362, 206] on link "Wine Deal" at bounding box center [339, 206] width 44 height 11
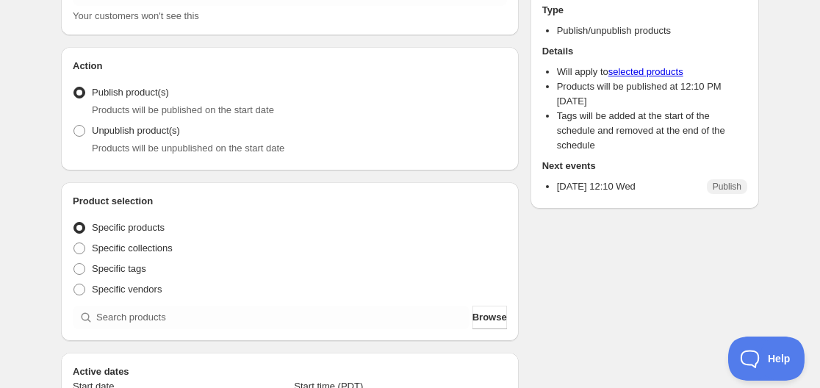
radio input "true"
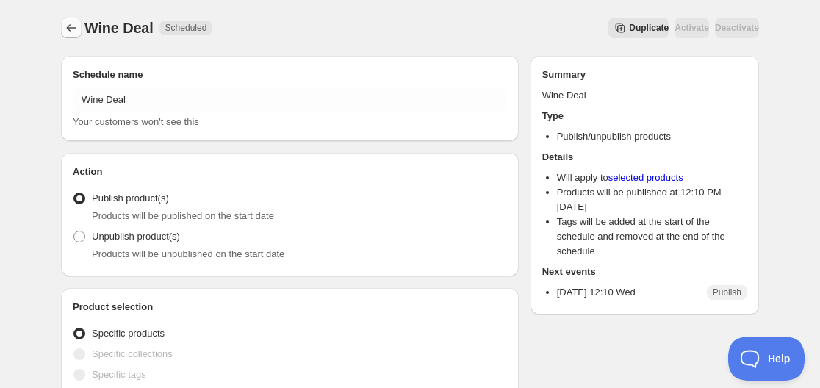
click at [71, 30] on icon "Schedules" at bounding box center [71, 28] width 15 height 15
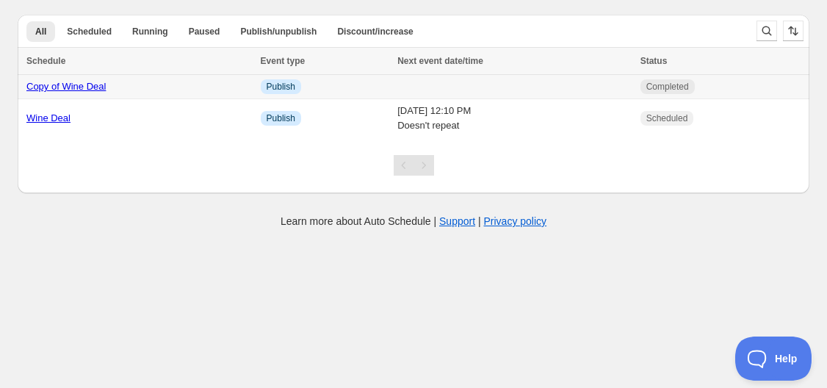
click at [59, 86] on link "Copy of Wine Deal" at bounding box center [65, 86] width 79 height 11
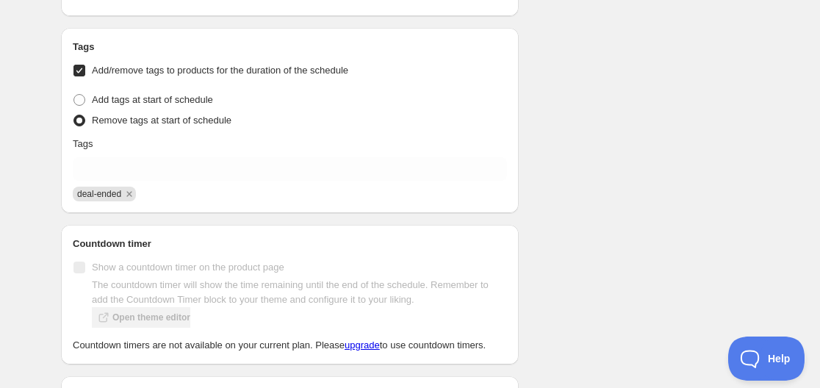
scroll to position [735, 0]
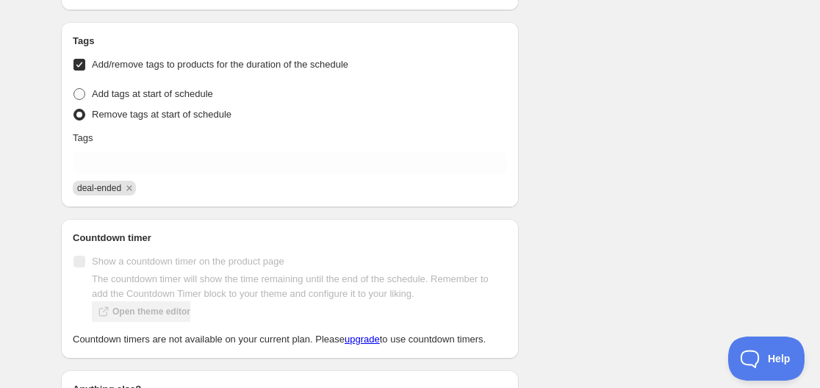
click at [82, 96] on span at bounding box center [79, 94] width 12 height 12
click at [74, 89] on input "Add tags at start of schedule" at bounding box center [73, 88] width 1 height 1
radio input "true"
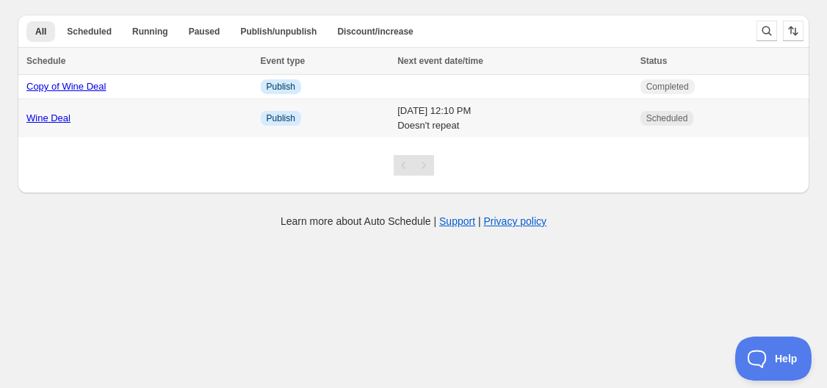
click at [46, 121] on link "Wine Deal" at bounding box center [48, 117] width 44 height 11
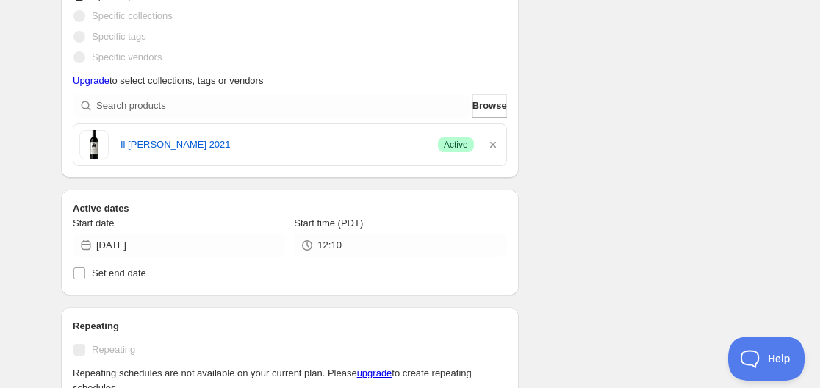
scroll to position [294, 0]
